Goal: Check status: Check status

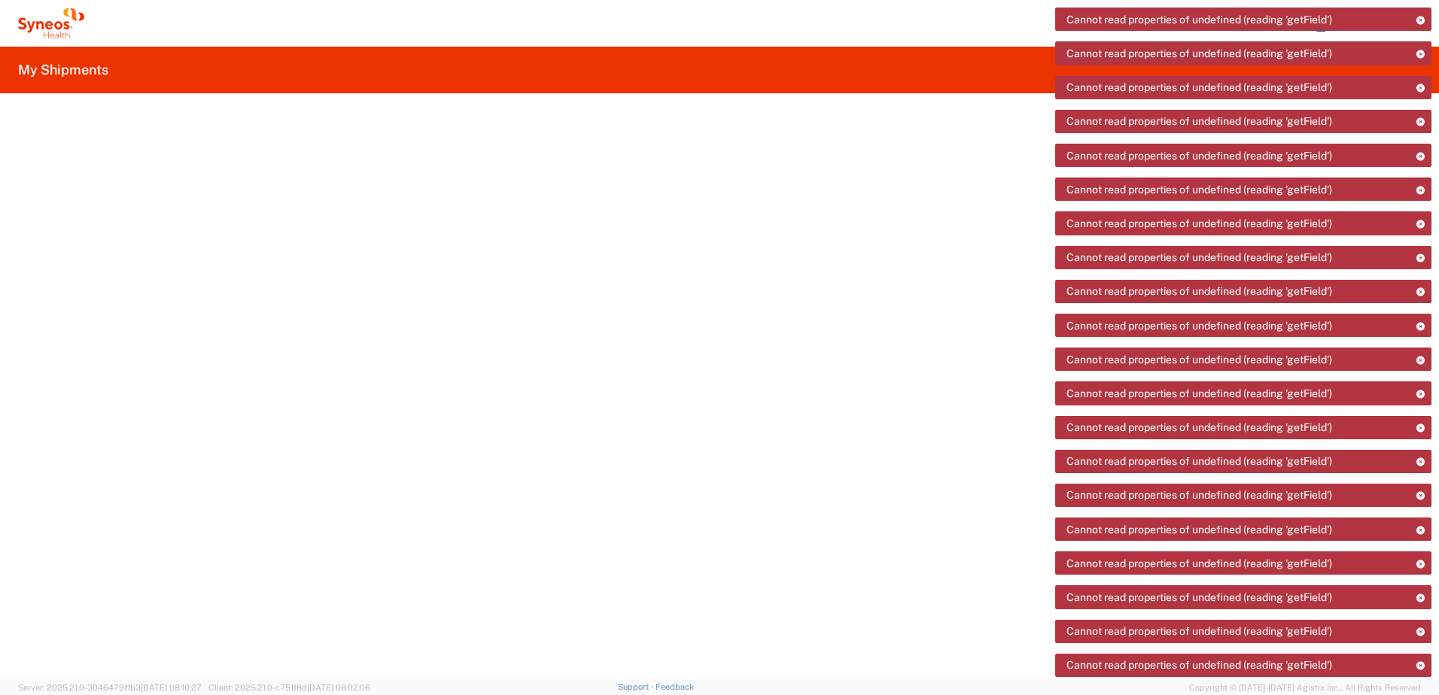
click at [36, 30] on icon at bounding box center [51, 23] width 66 height 30
click at [68, 20] on icon at bounding box center [51, 23] width 66 height 30
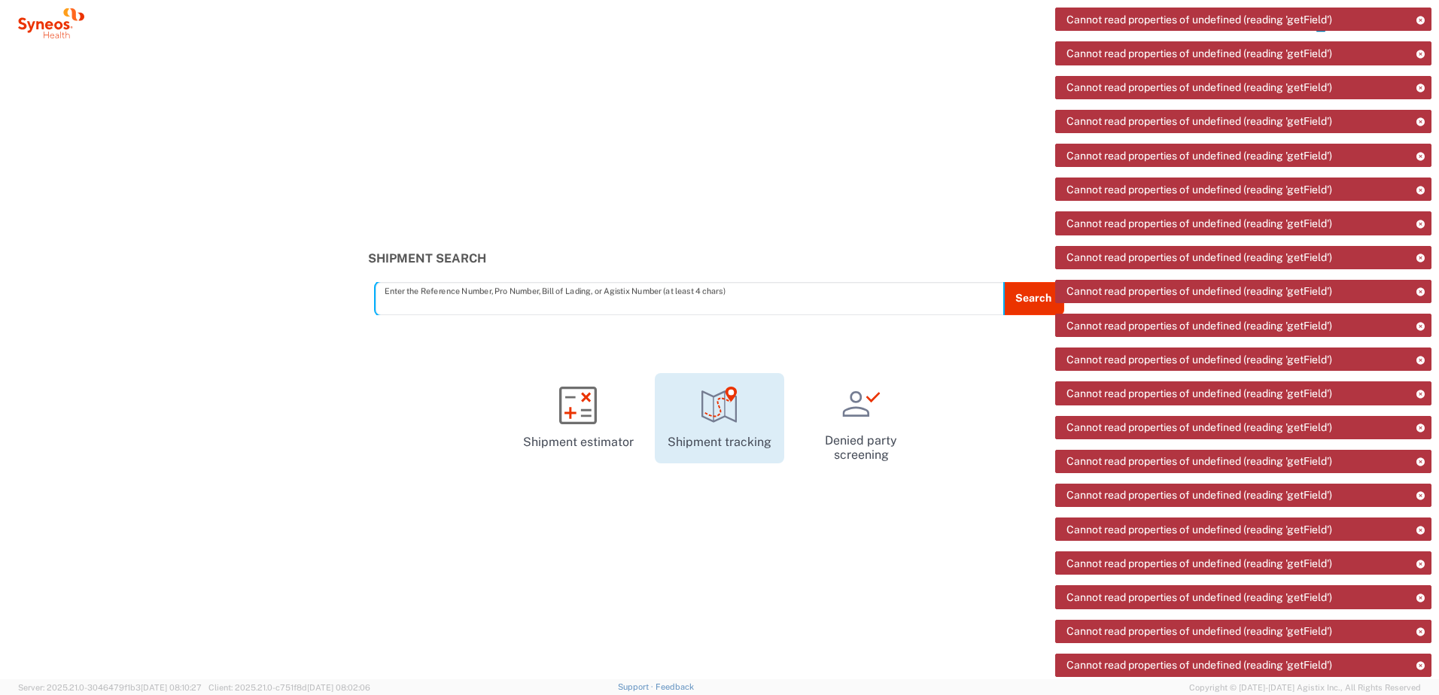
click at [707, 423] on icon at bounding box center [720, 406] width 38 height 38
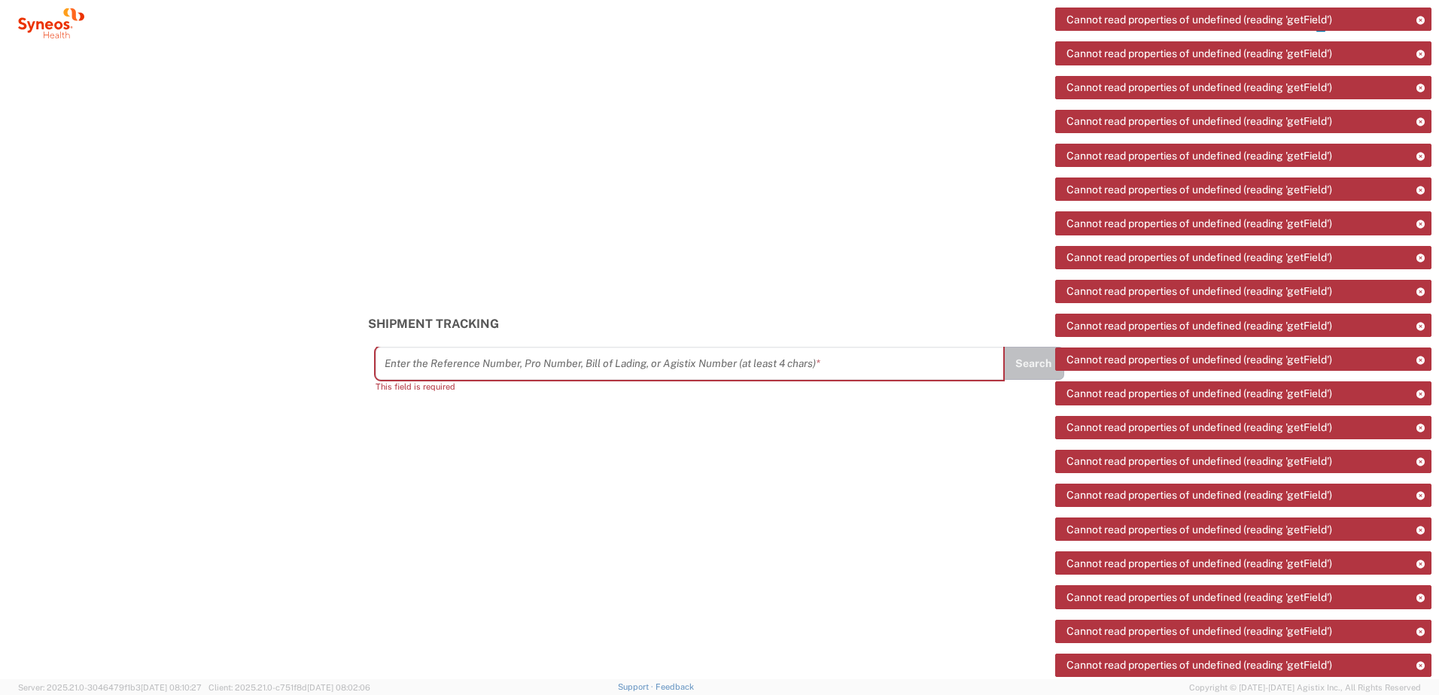
click at [1421, 20] on icon at bounding box center [1420, 20] width 11 height 8
click at [856, 135] on div "Shipment Tracking Enter the Reference Number, Pro Number, Bill of Lading, or Ag…" at bounding box center [719, 363] width 1439 height 633
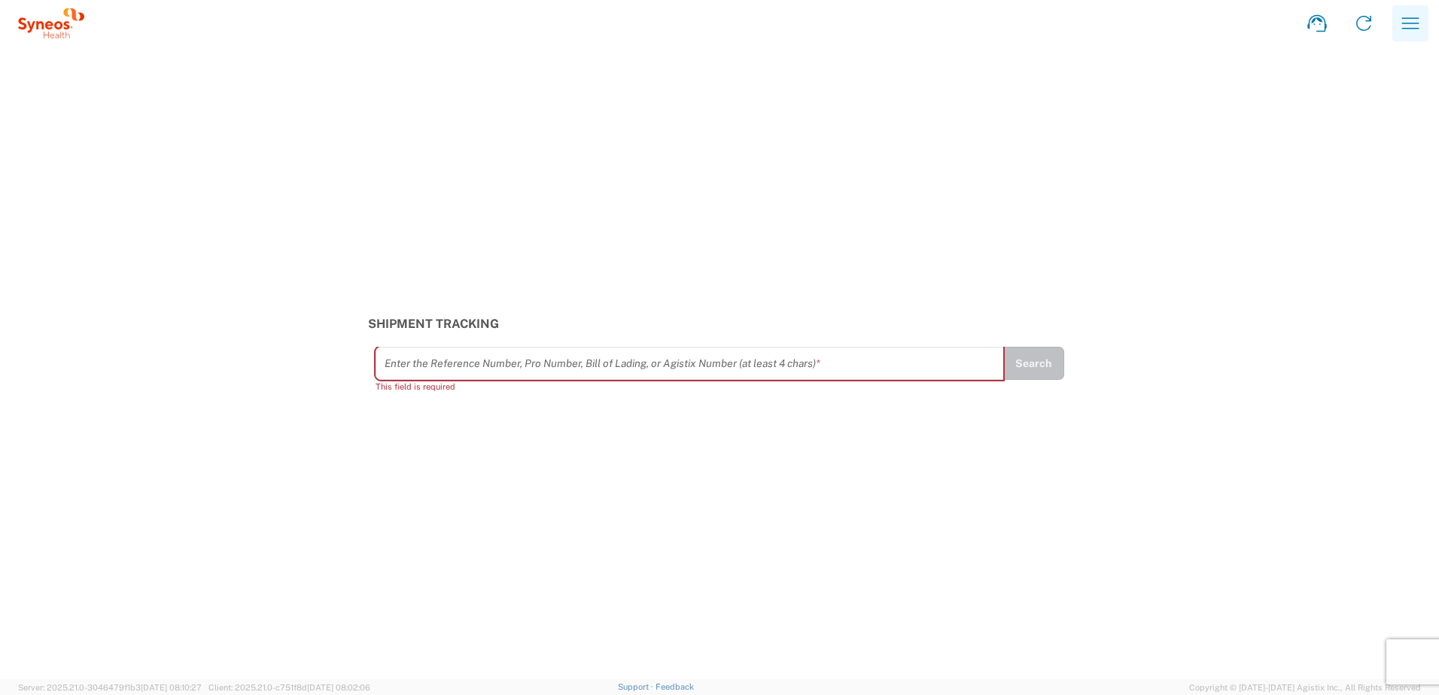
click at [1398, 26] on icon "button" at bounding box center [1410, 23] width 24 height 24
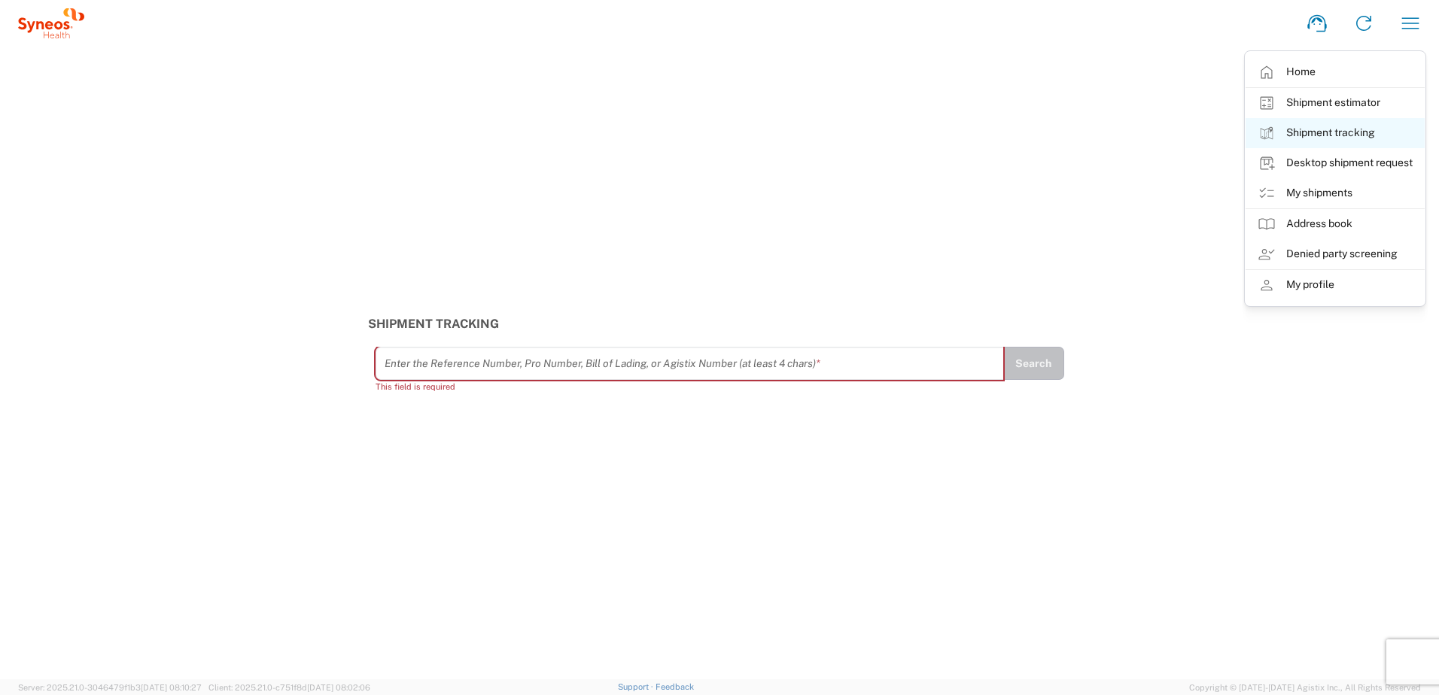
click at [1326, 129] on link "Shipment tracking" at bounding box center [1335, 133] width 179 height 30
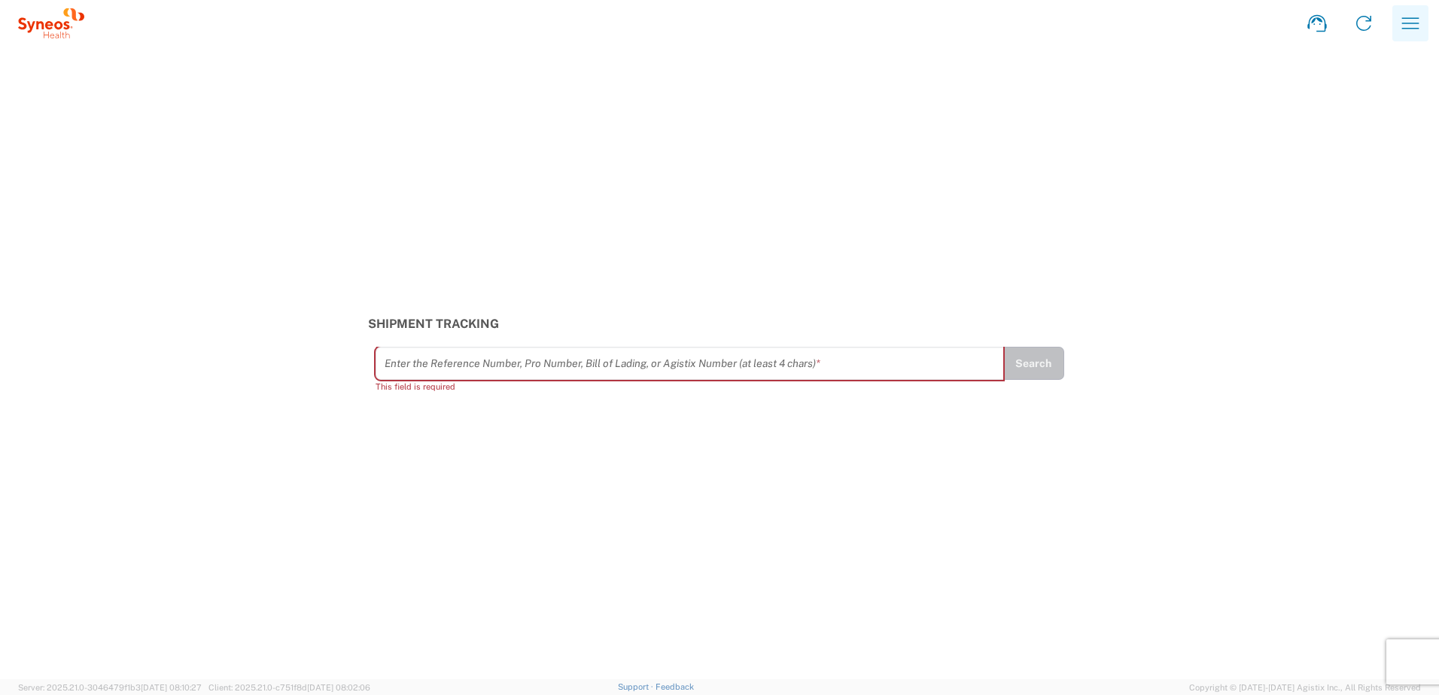
click at [1406, 29] on icon "button" at bounding box center [1410, 23] width 24 height 24
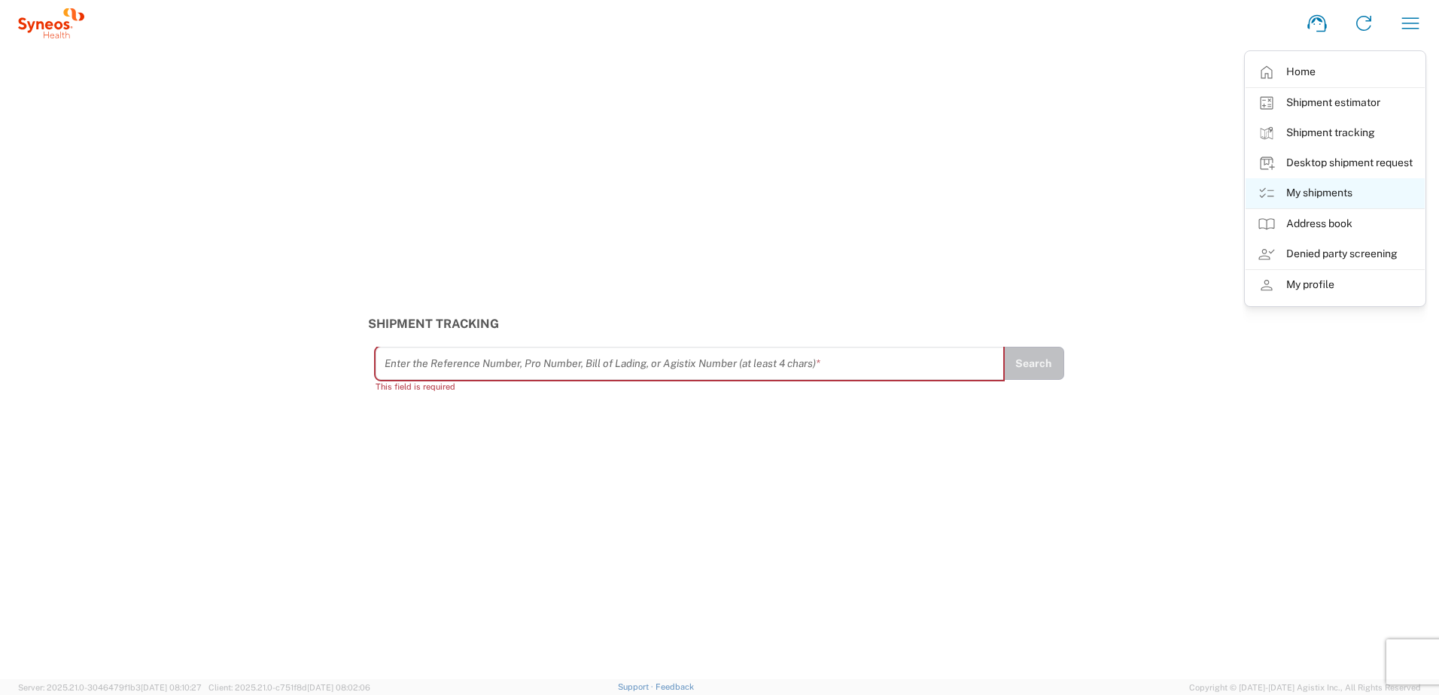
click at [1332, 196] on link "My shipments" at bounding box center [1335, 193] width 179 height 30
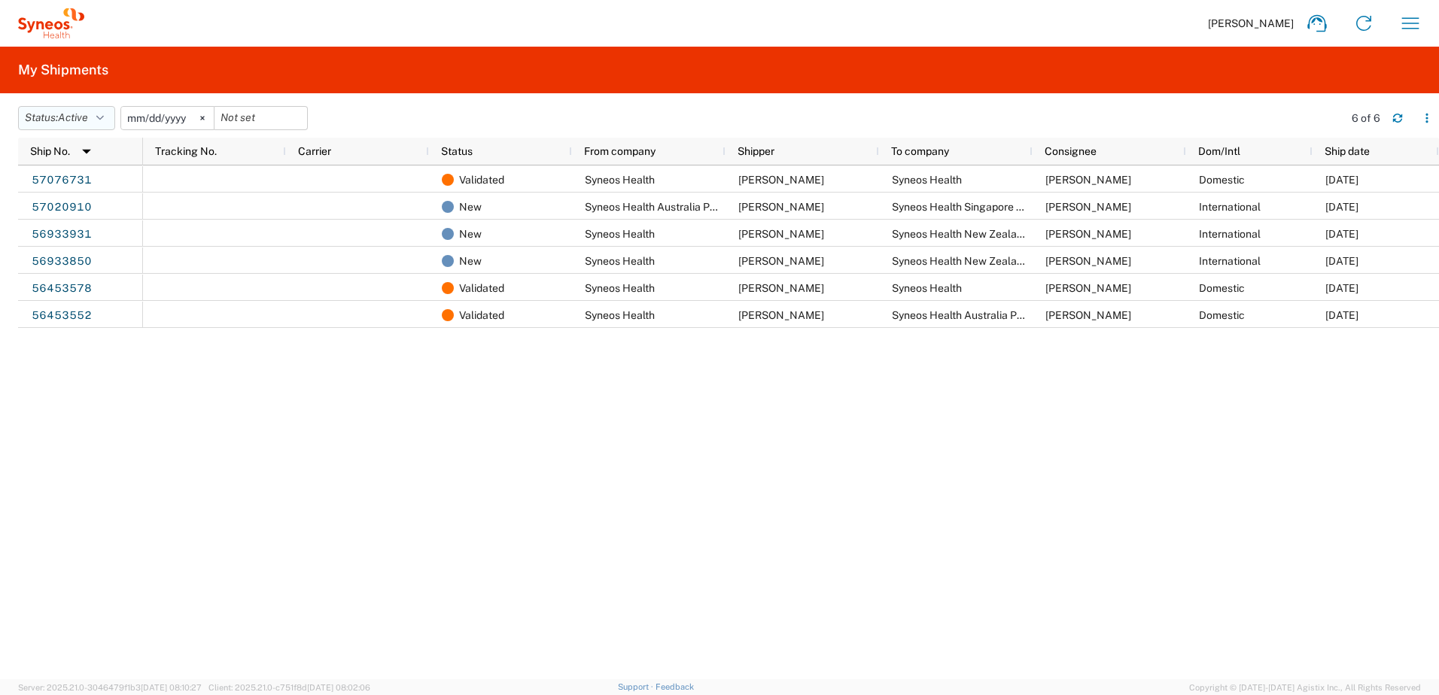
click at [112, 123] on button "Status: Active" at bounding box center [66, 118] width 97 height 24
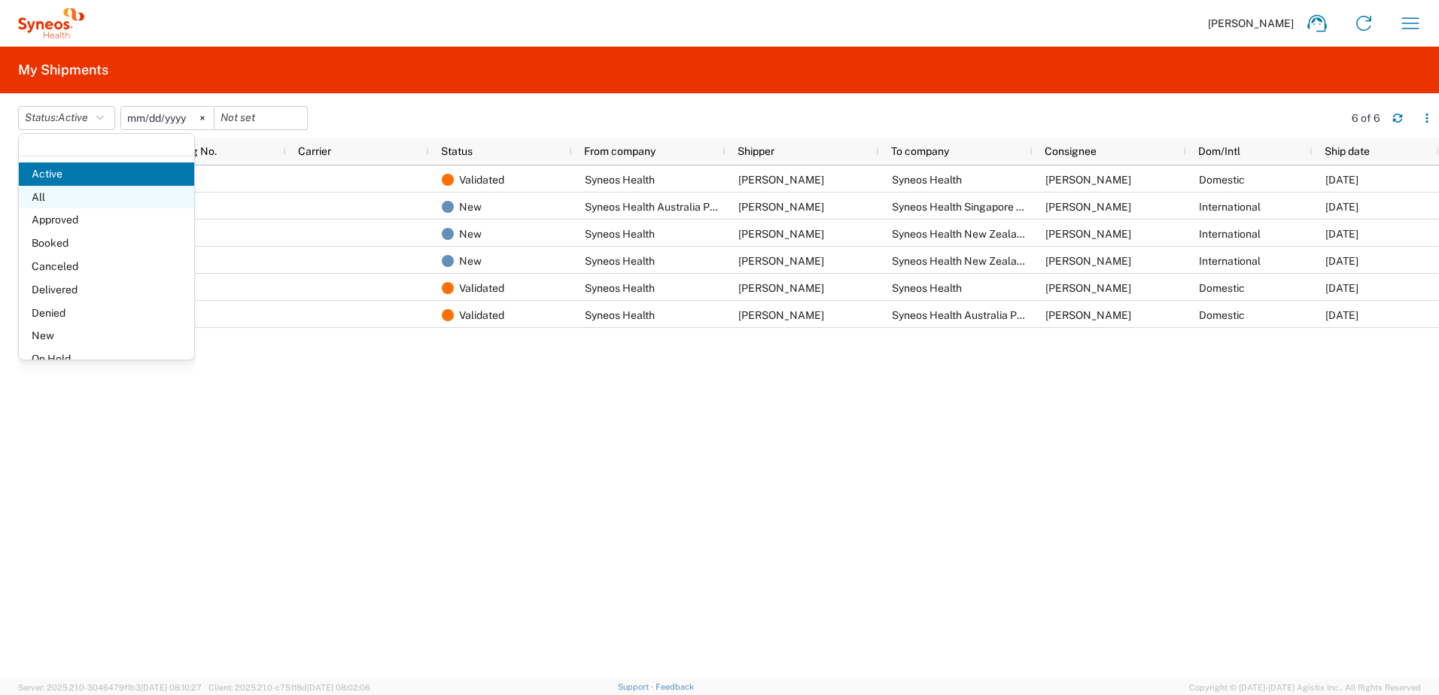
click at [79, 198] on span "All" at bounding box center [106, 197] width 175 height 23
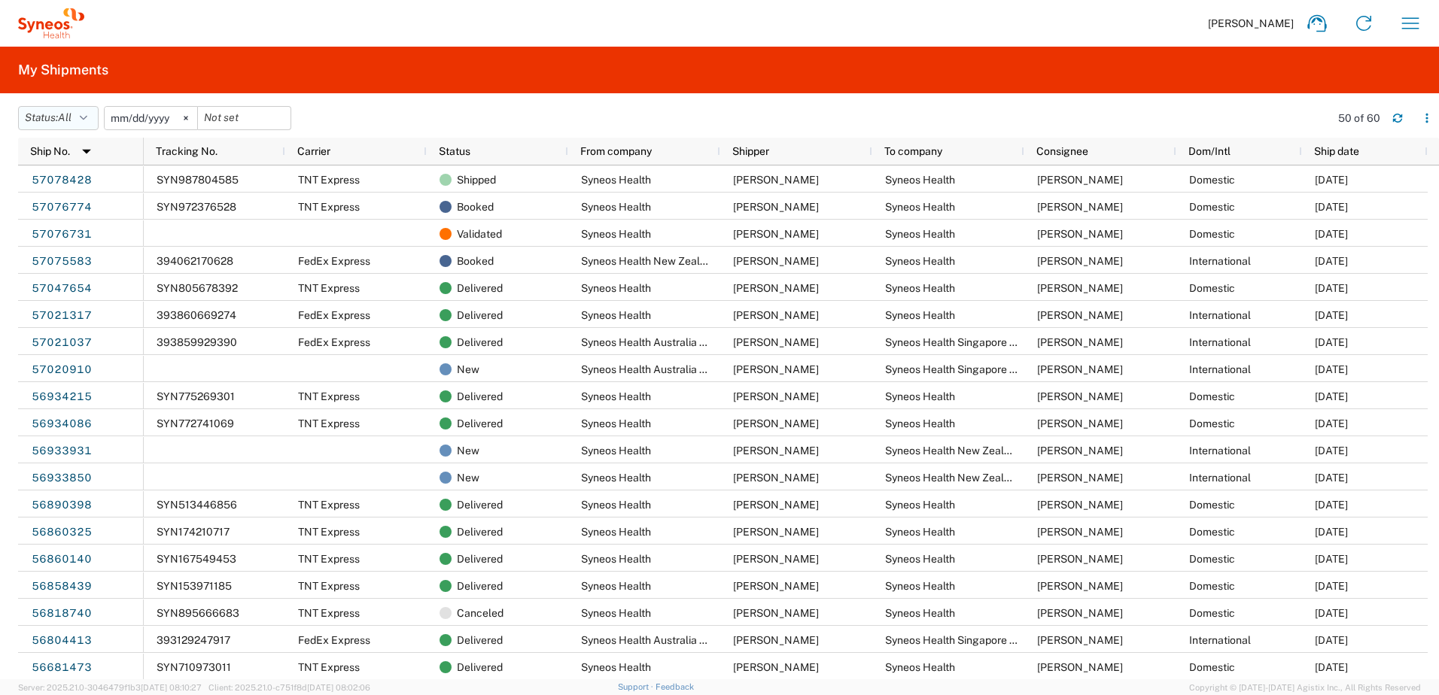
click at [95, 114] on button "Status: All" at bounding box center [58, 118] width 81 height 24
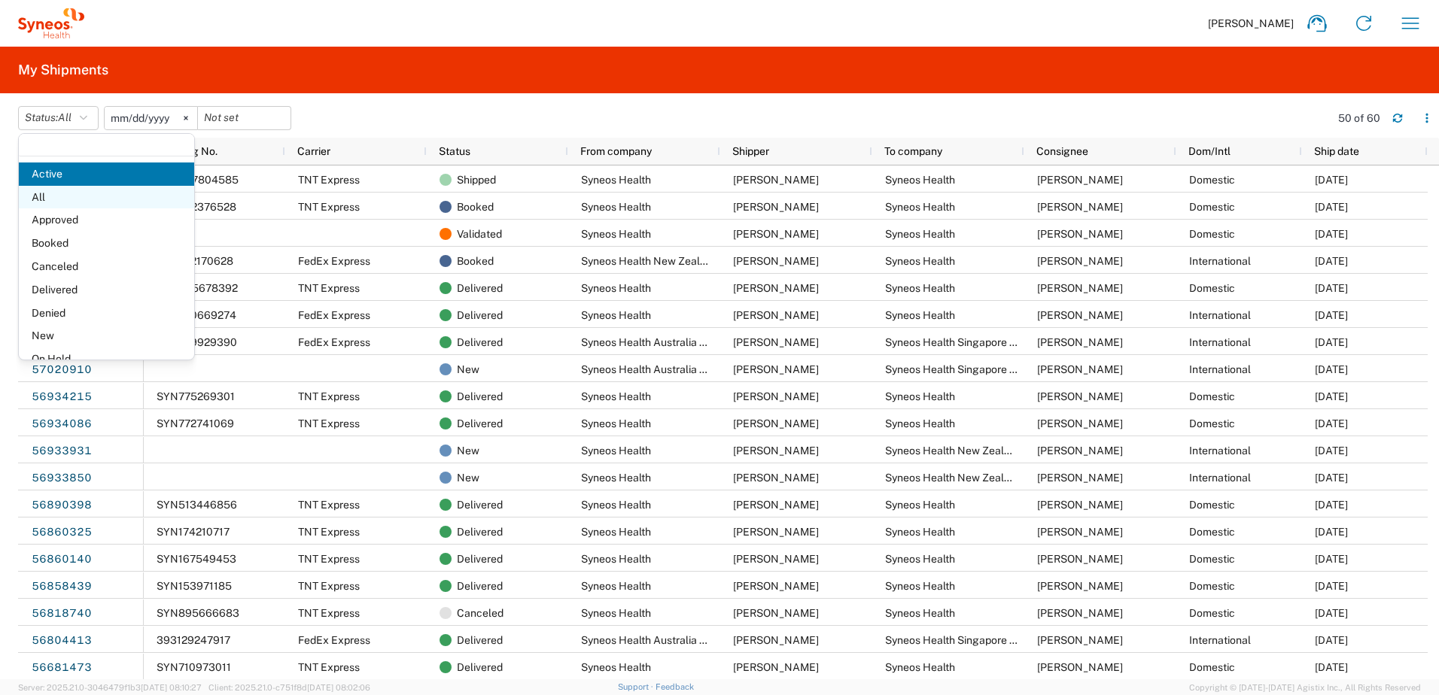
click at [94, 197] on span "All" at bounding box center [106, 197] width 175 height 23
